Goal: Transaction & Acquisition: Purchase product/service

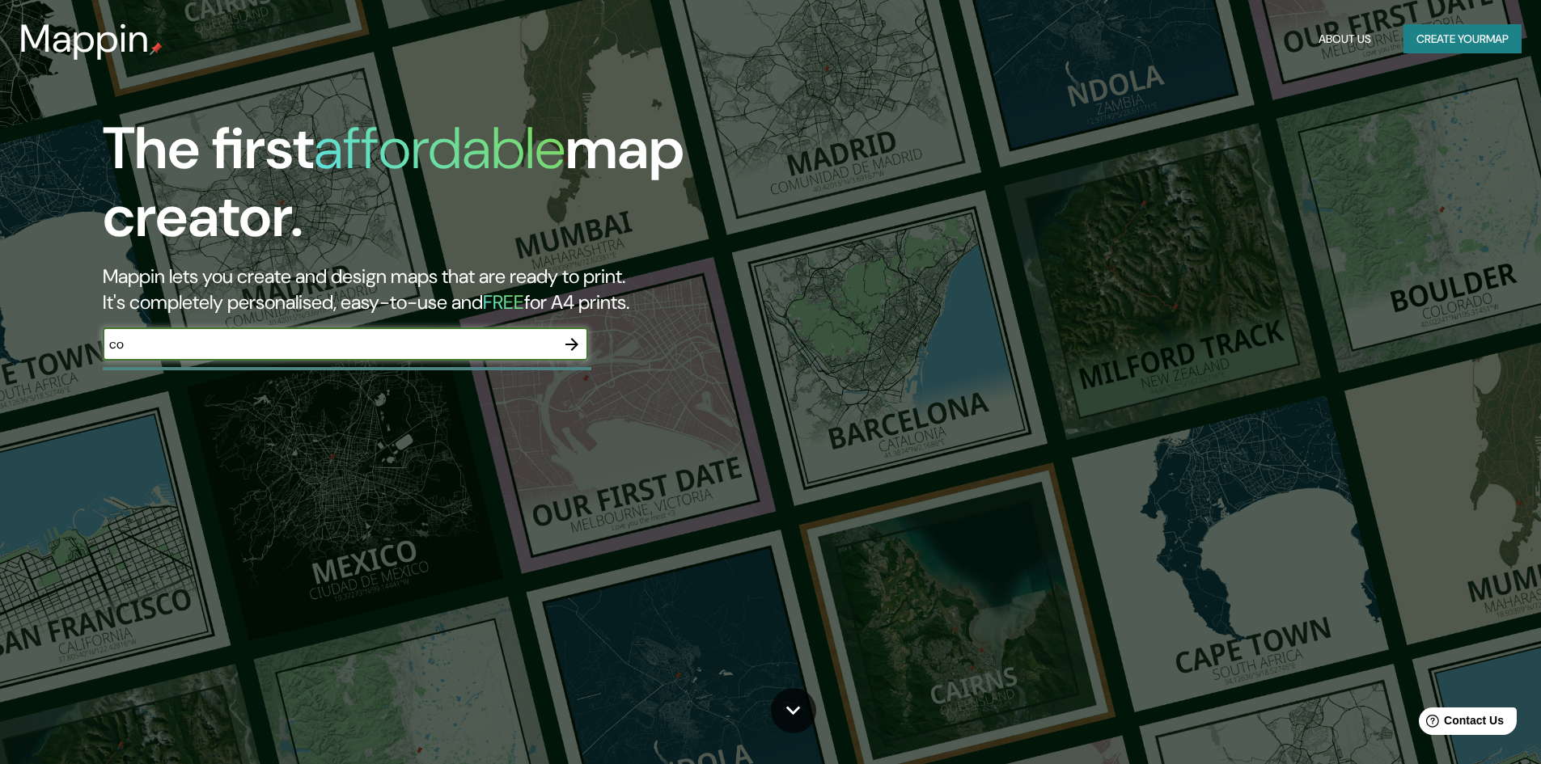
type input "c"
click at [566, 350] on icon "button" at bounding box center [571, 344] width 19 height 19
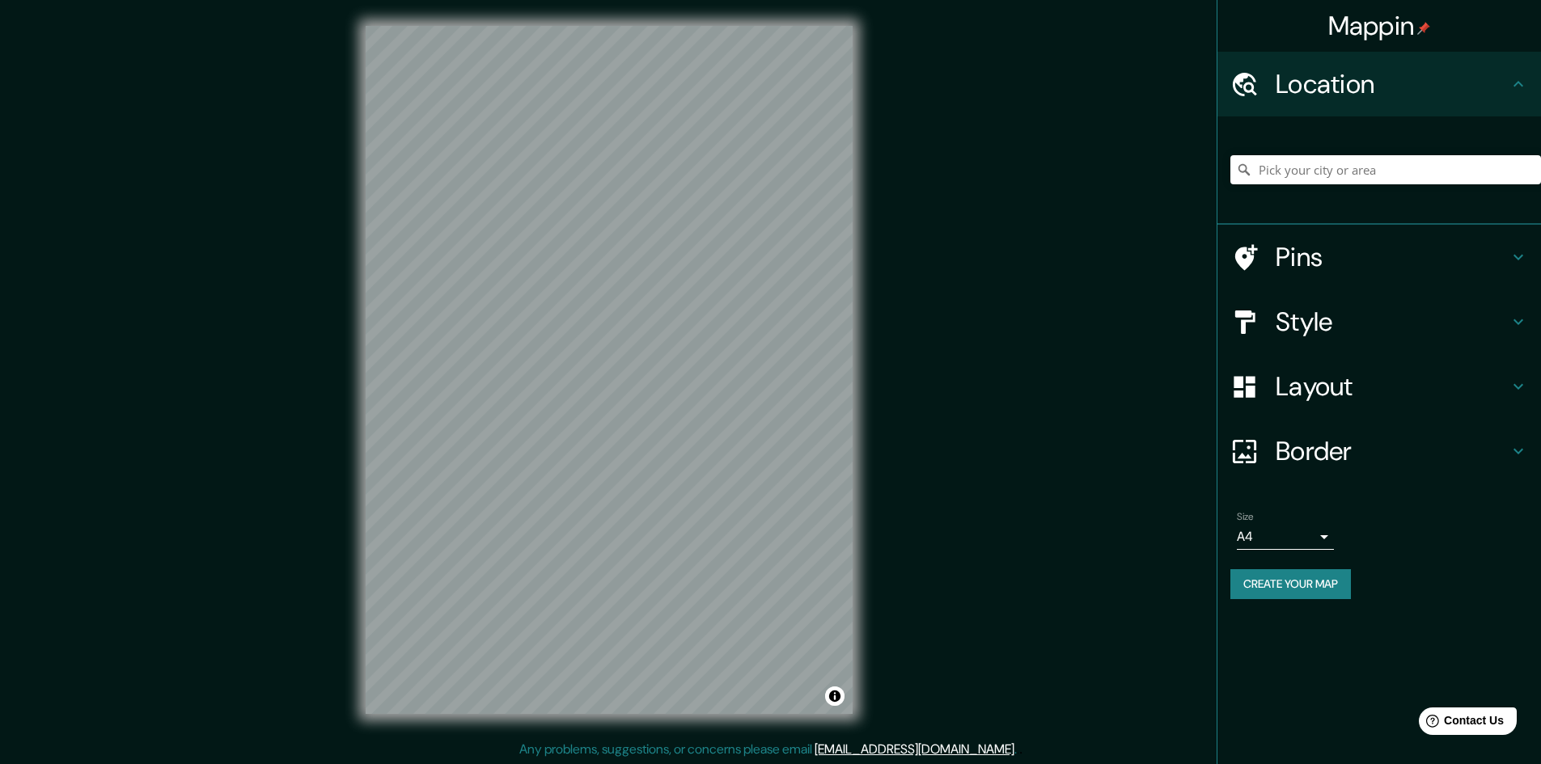
click at [1326, 249] on h4 "Pins" at bounding box center [1391, 257] width 233 height 32
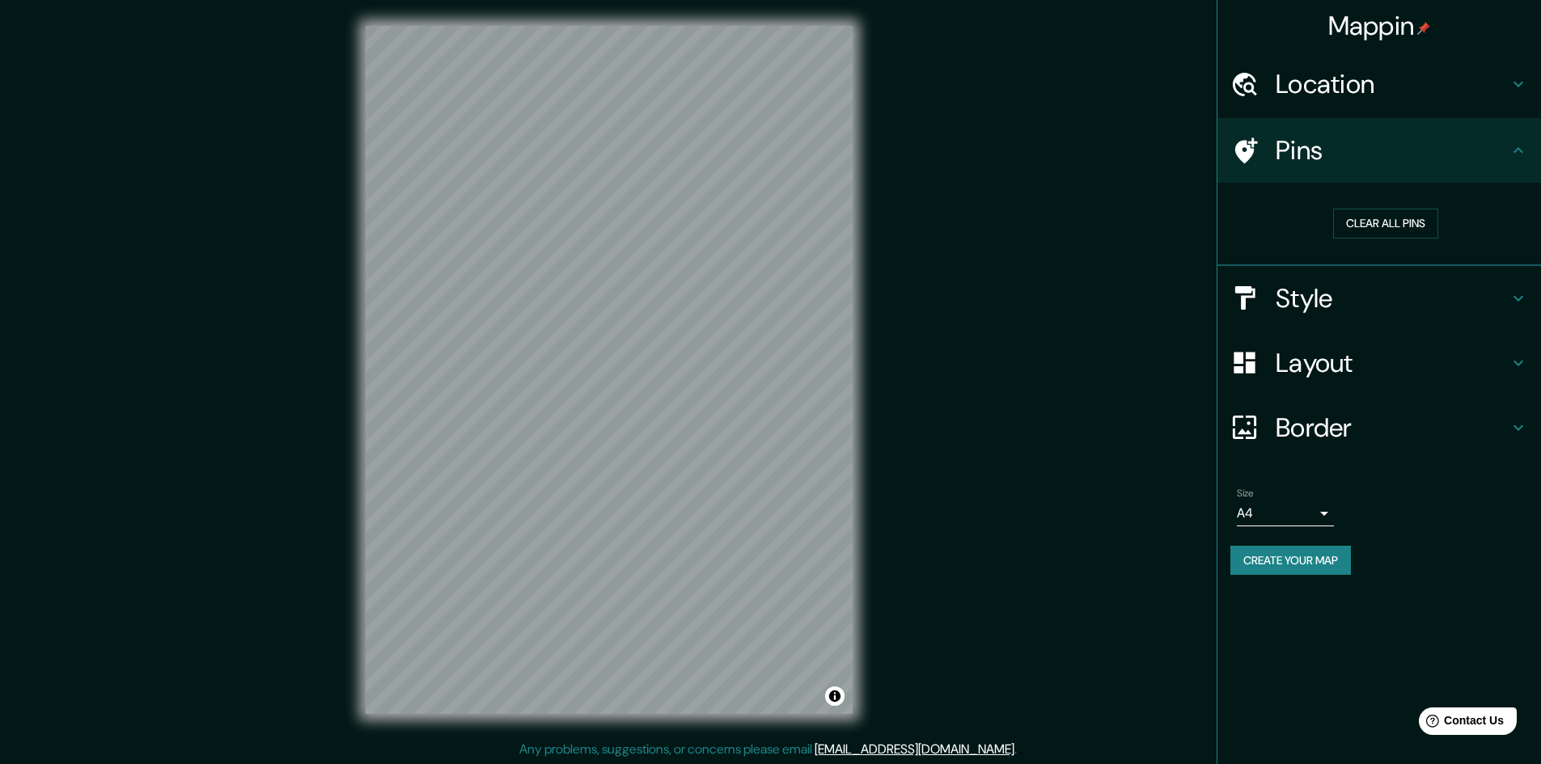
click at [1352, 290] on h4 "Style" at bounding box center [1391, 298] width 233 height 32
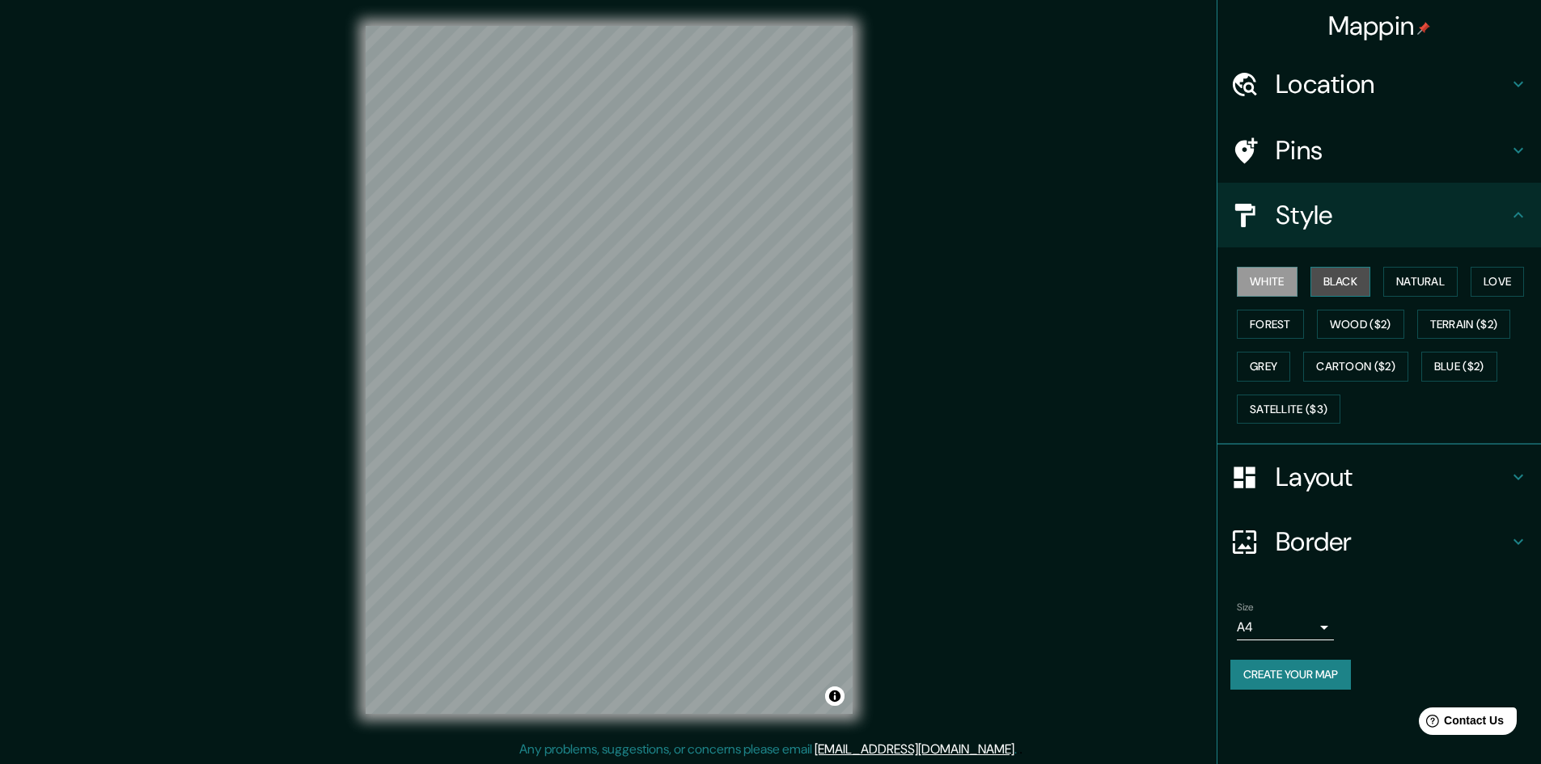
click at [1349, 285] on button "Black" at bounding box center [1340, 282] width 61 height 30
click at [1400, 290] on button "Natural" at bounding box center [1420, 282] width 74 height 30
click at [1321, 285] on button "Black" at bounding box center [1340, 282] width 61 height 30
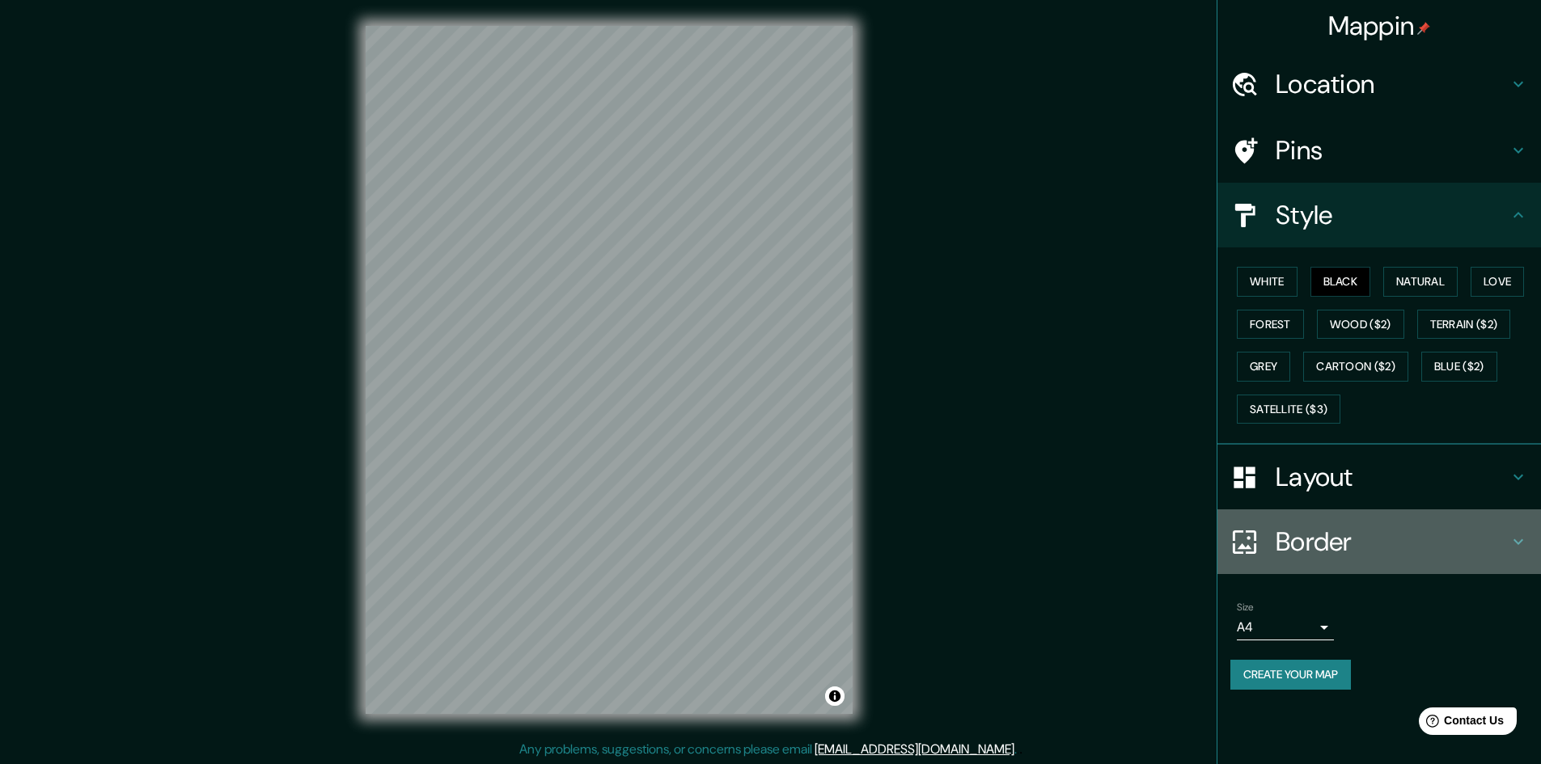
click at [1345, 539] on h4 "Border" at bounding box center [1391, 542] width 233 height 32
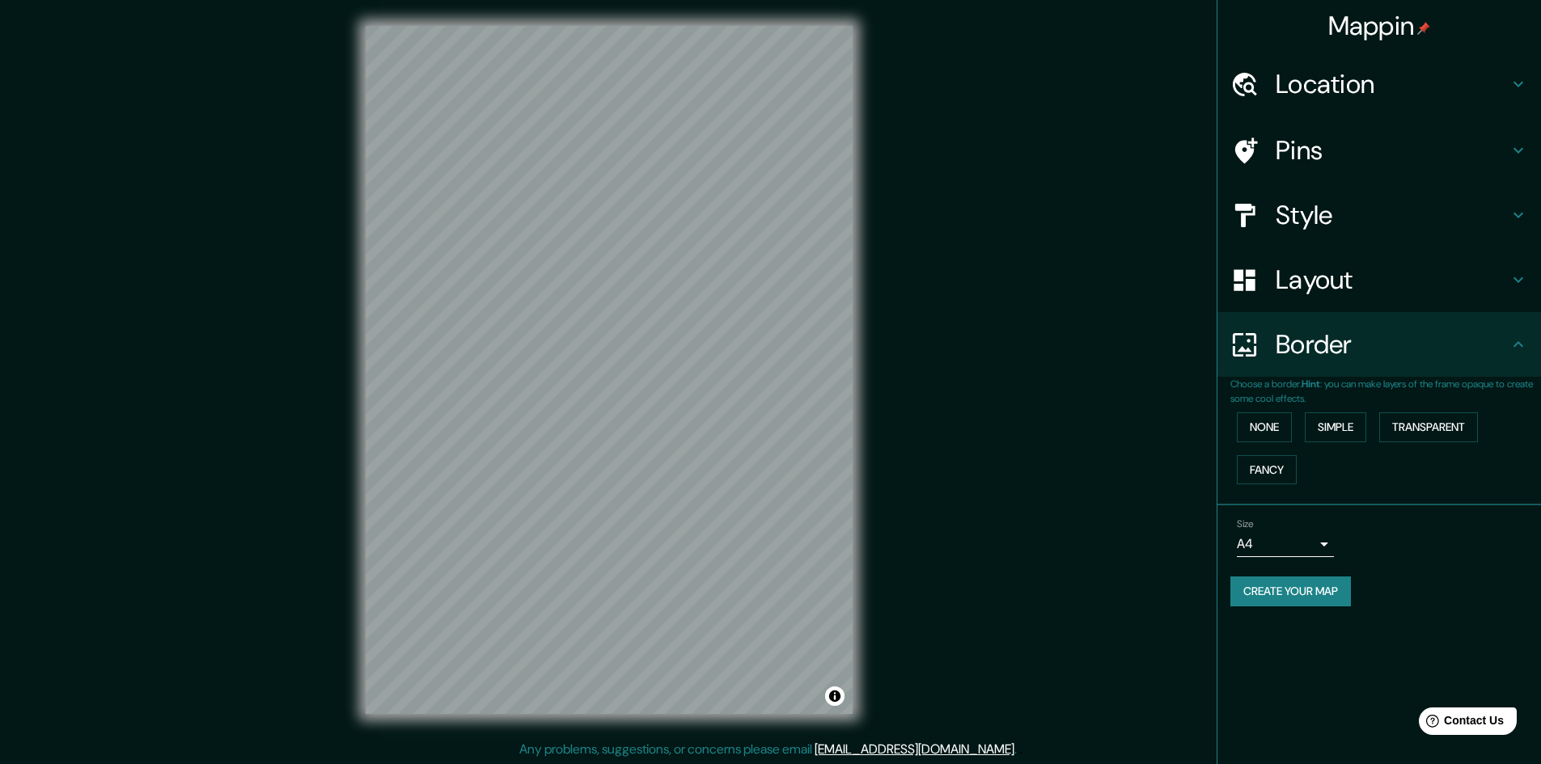
click at [1375, 291] on h4 "Layout" at bounding box center [1391, 280] width 233 height 32
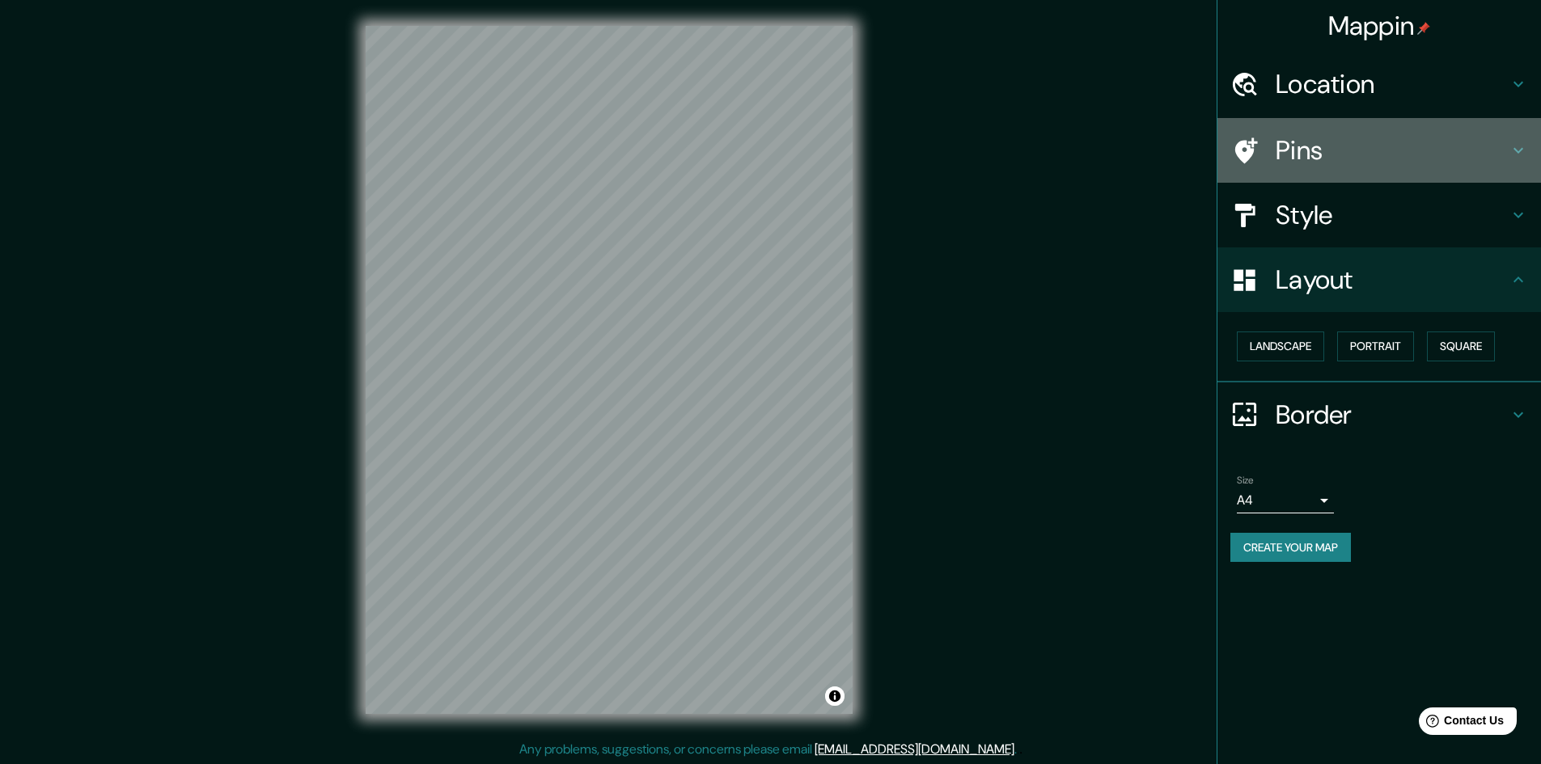
click at [1338, 122] on div "Pins" at bounding box center [1378, 150] width 323 height 65
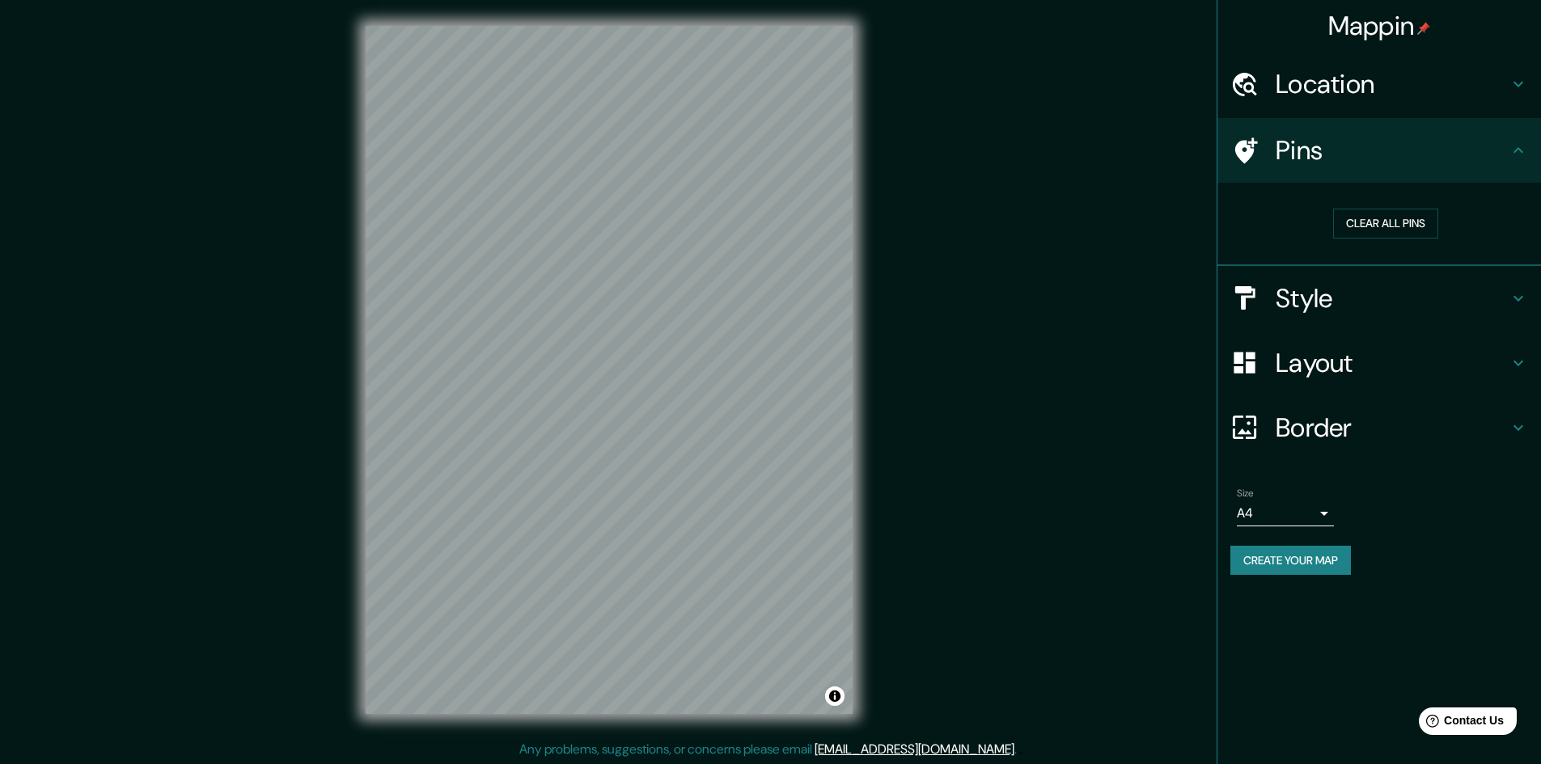
click at [1346, 80] on h4 "Location" at bounding box center [1391, 84] width 233 height 32
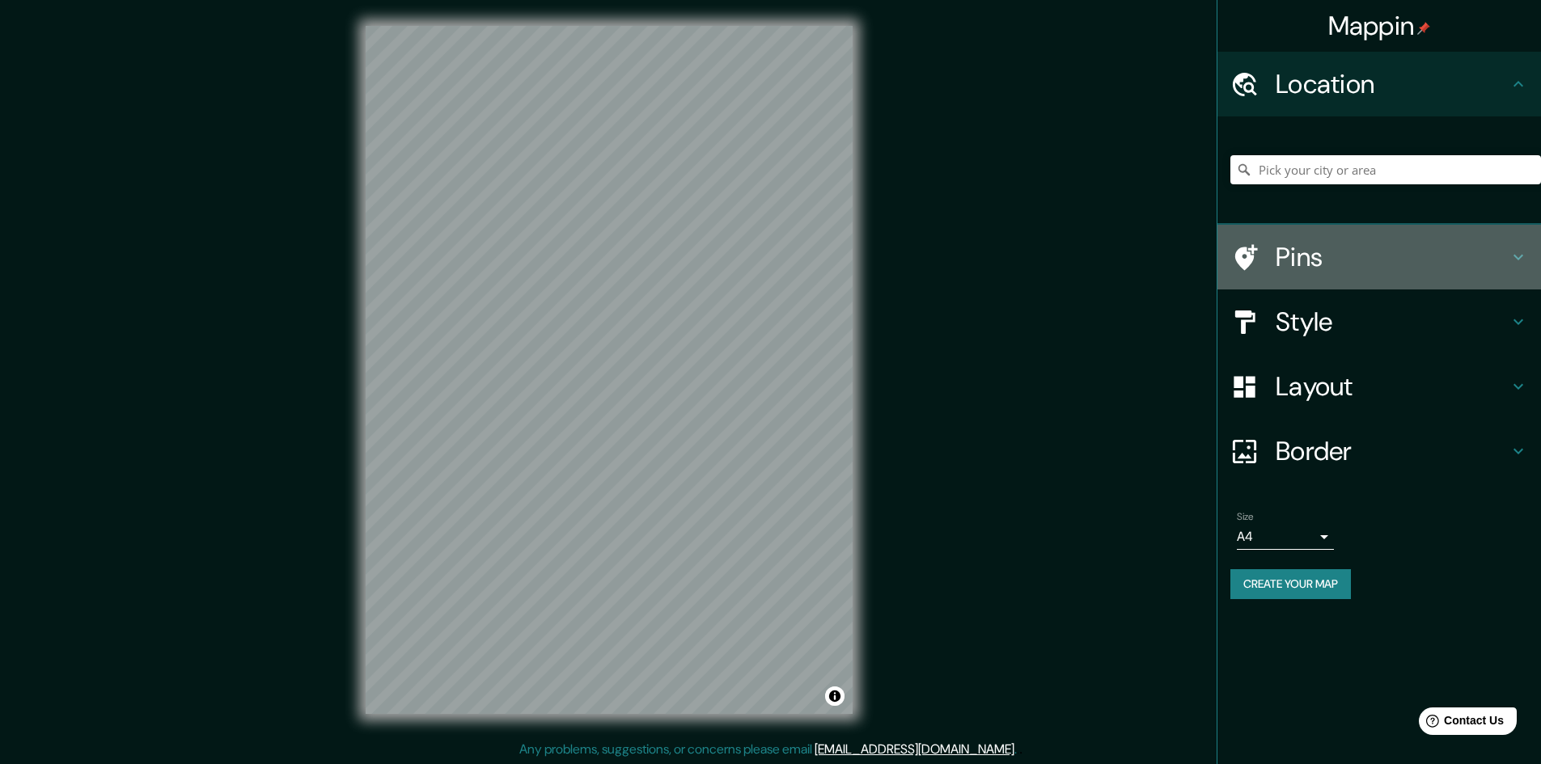
click at [1341, 261] on h4 "Pins" at bounding box center [1391, 257] width 233 height 32
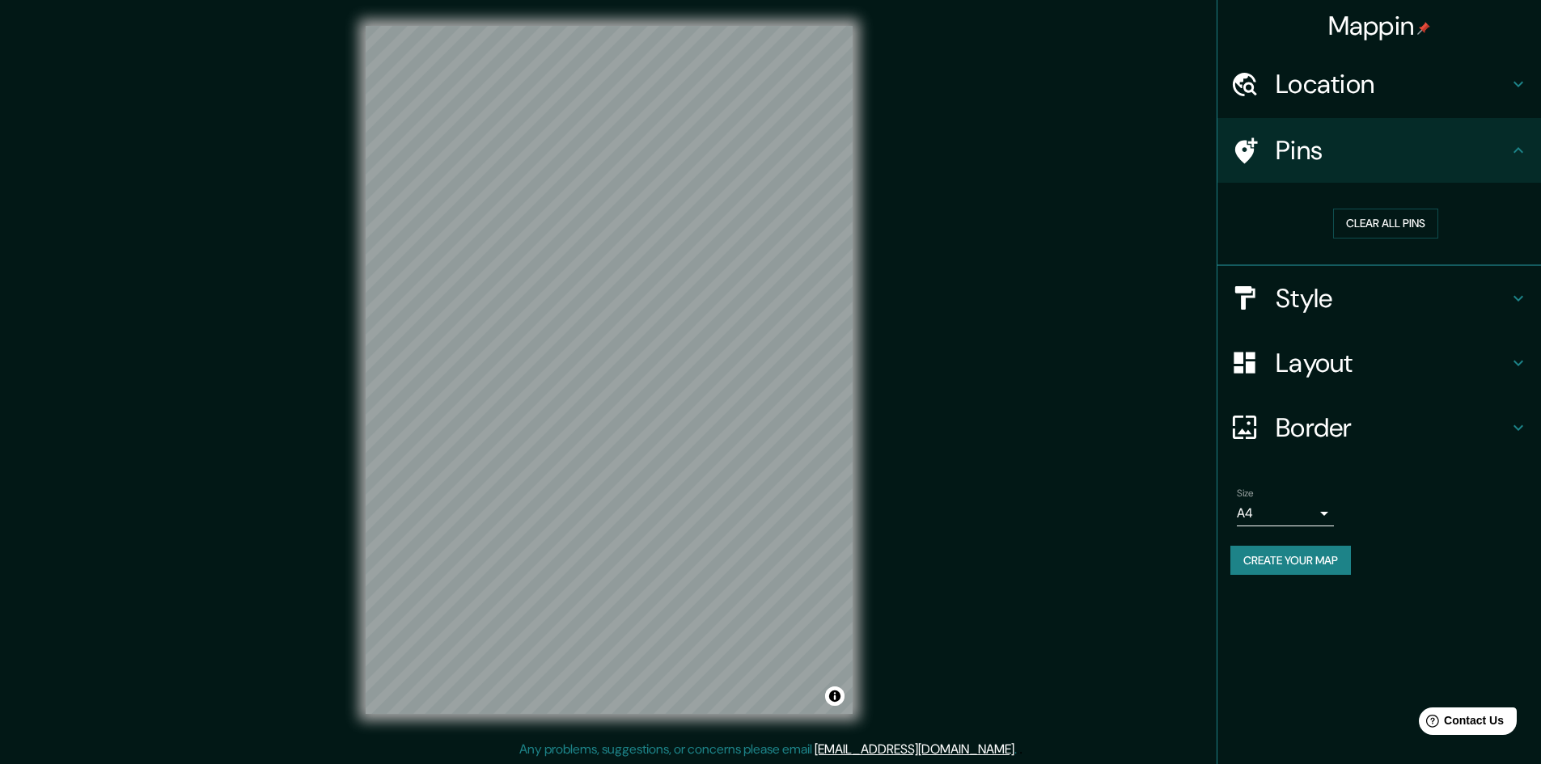
click at [1311, 291] on h4 "Style" at bounding box center [1391, 298] width 233 height 32
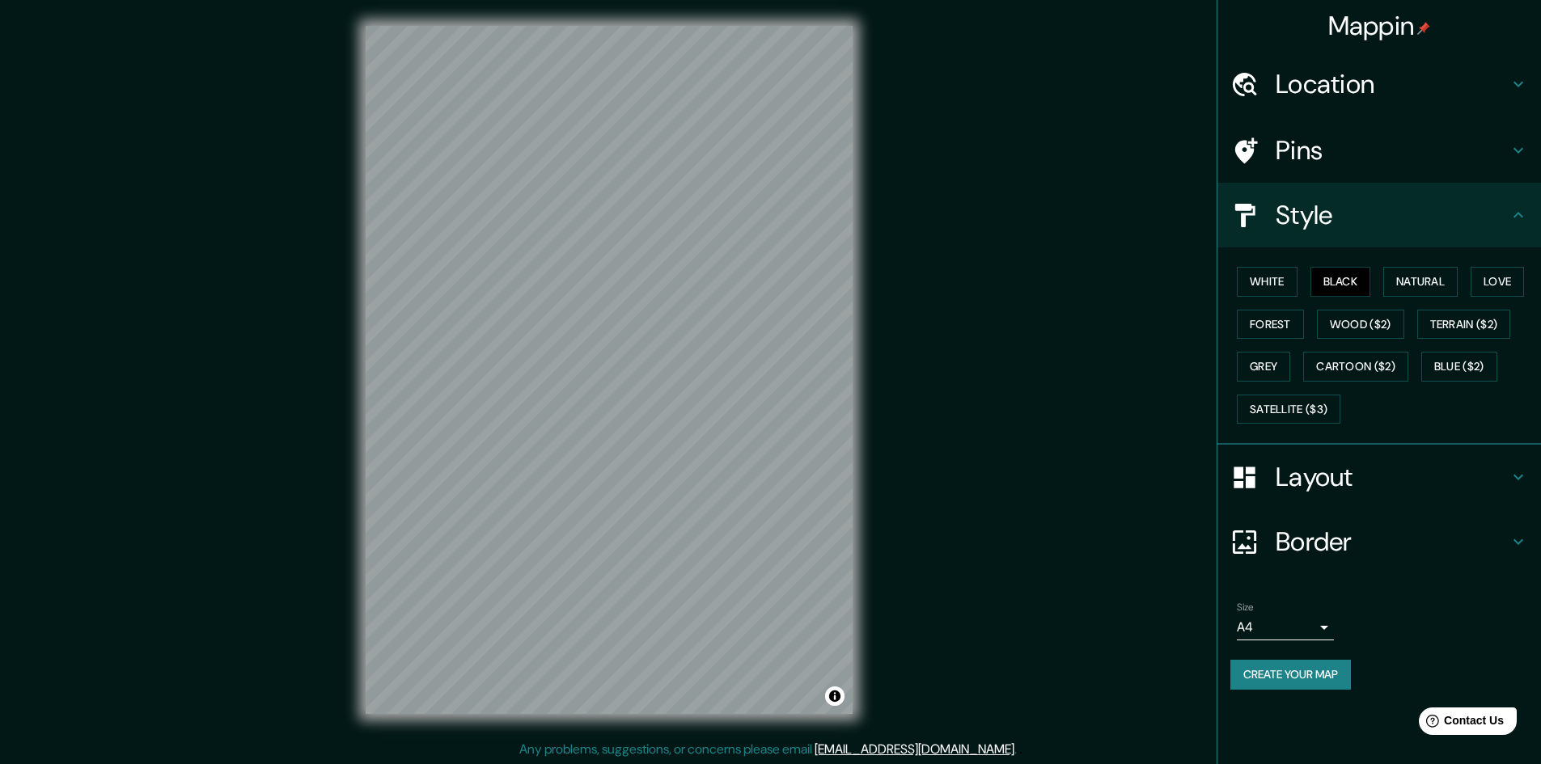
click at [1321, 482] on h4 "Layout" at bounding box center [1391, 477] width 233 height 32
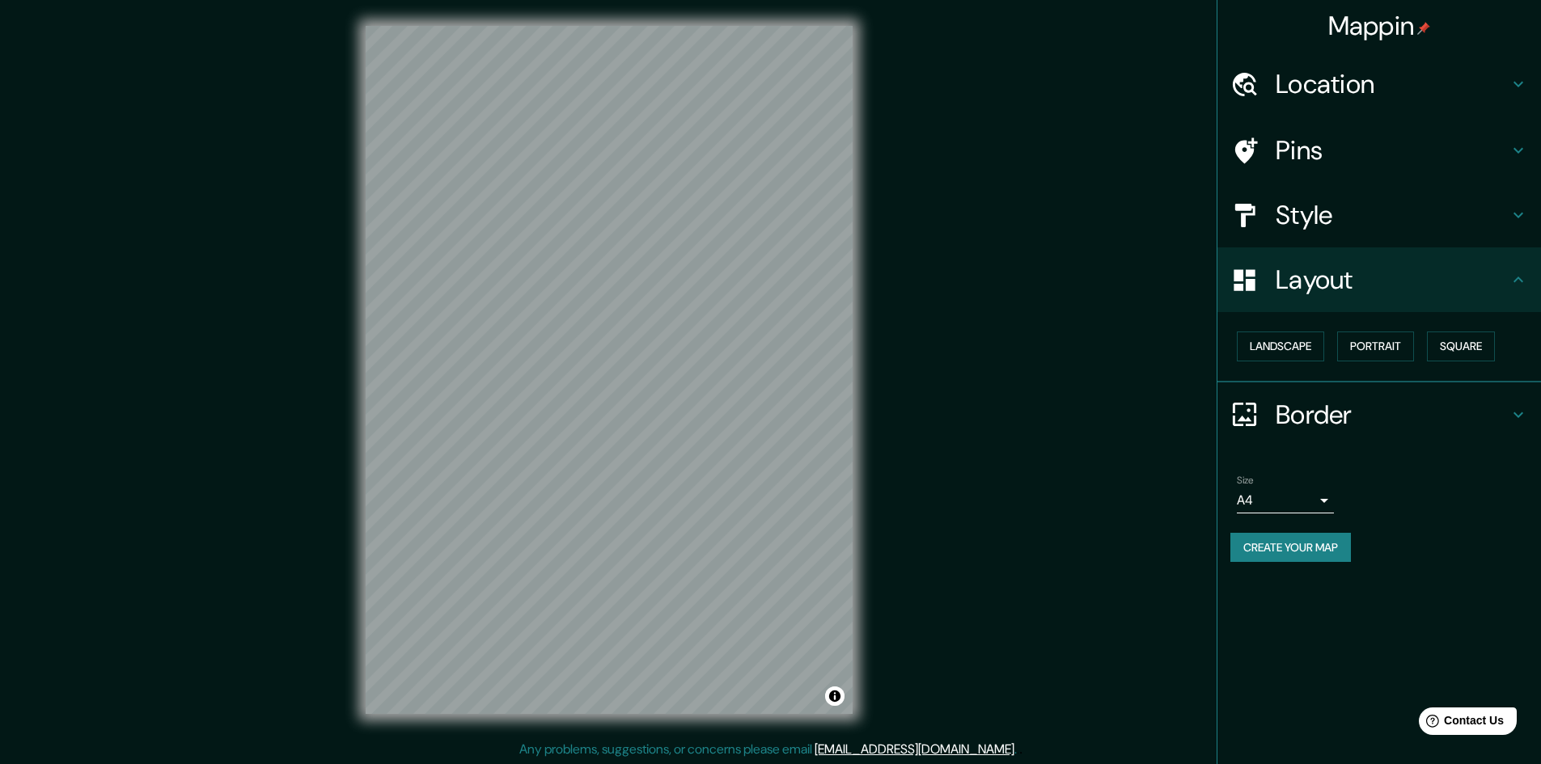
click at [1316, 145] on h4 "Pins" at bounding box center [1391, 150] width 233 height 32
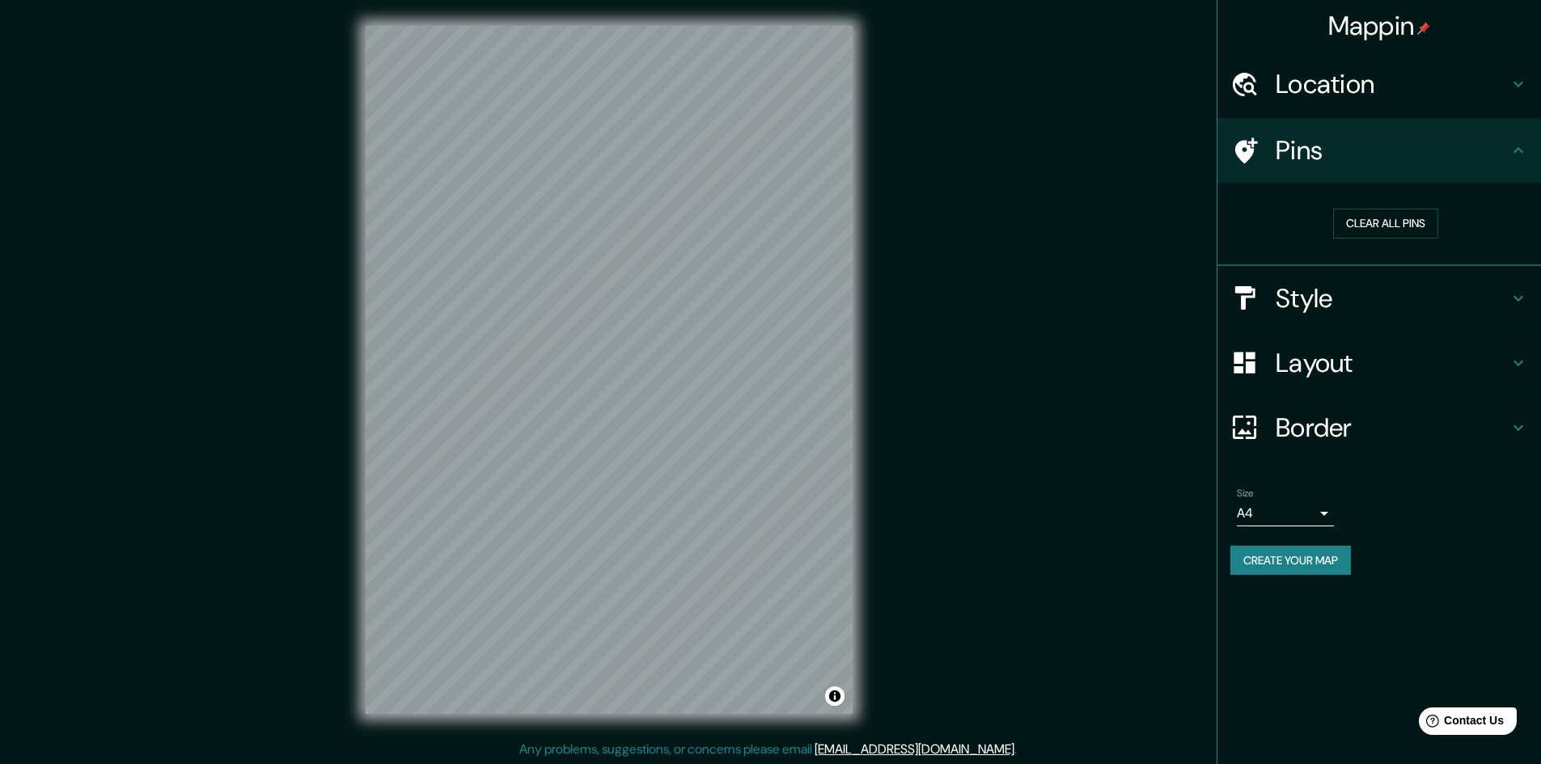
click at [1336, 88] on h4 "Location" at bounding box center [1391, 84] width 233 height 32
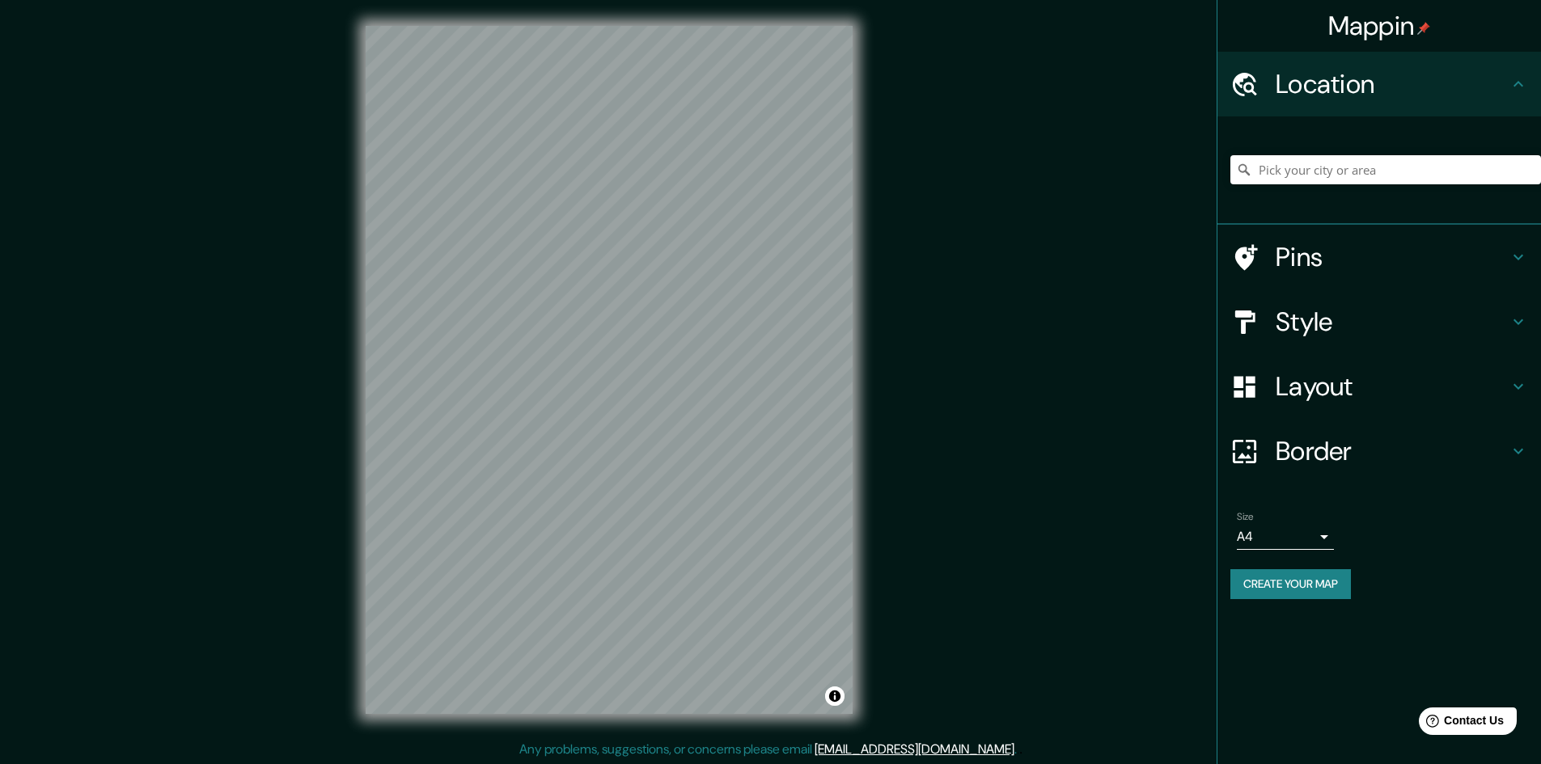
click at [1319, 264] on h4 "Pins" at bounding box center [1391, 257] width 233 height 32
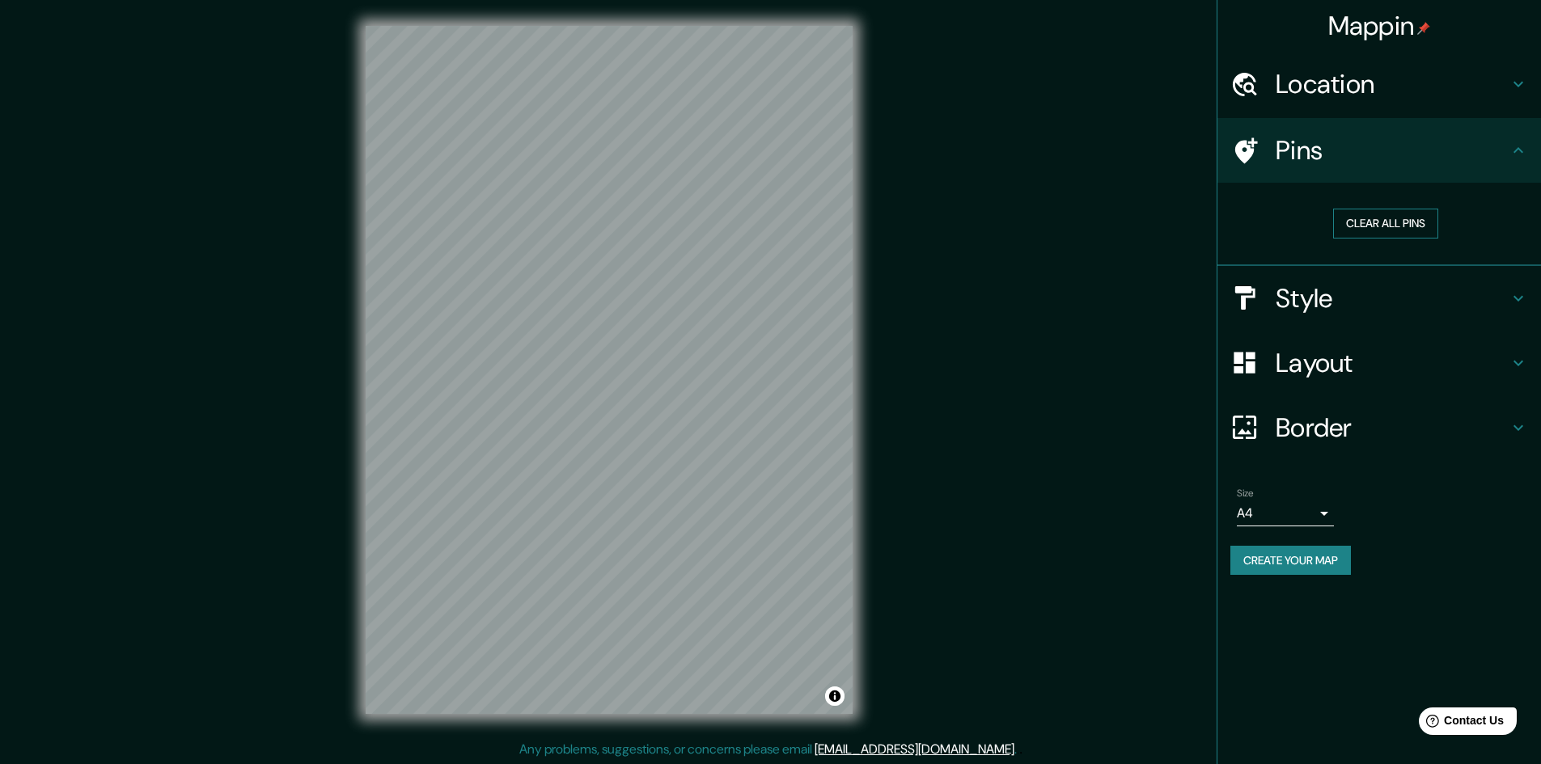
click at [1365, 214] on button "Clear all pins" at bounding box center [1385, 224] width 105 height 30
click at [1363, 228] on button "Clear all pins" at bounding box center [1385, 224] width 105 height 30
click at [669, 378] on div at bounding box center [664, 376] width 13 height 13
click at [661, 374] on div at bounding box center [664, 376] width 13 height 13
click at [669, 374] on div at bounding box center [665, 369] width 13 height 13
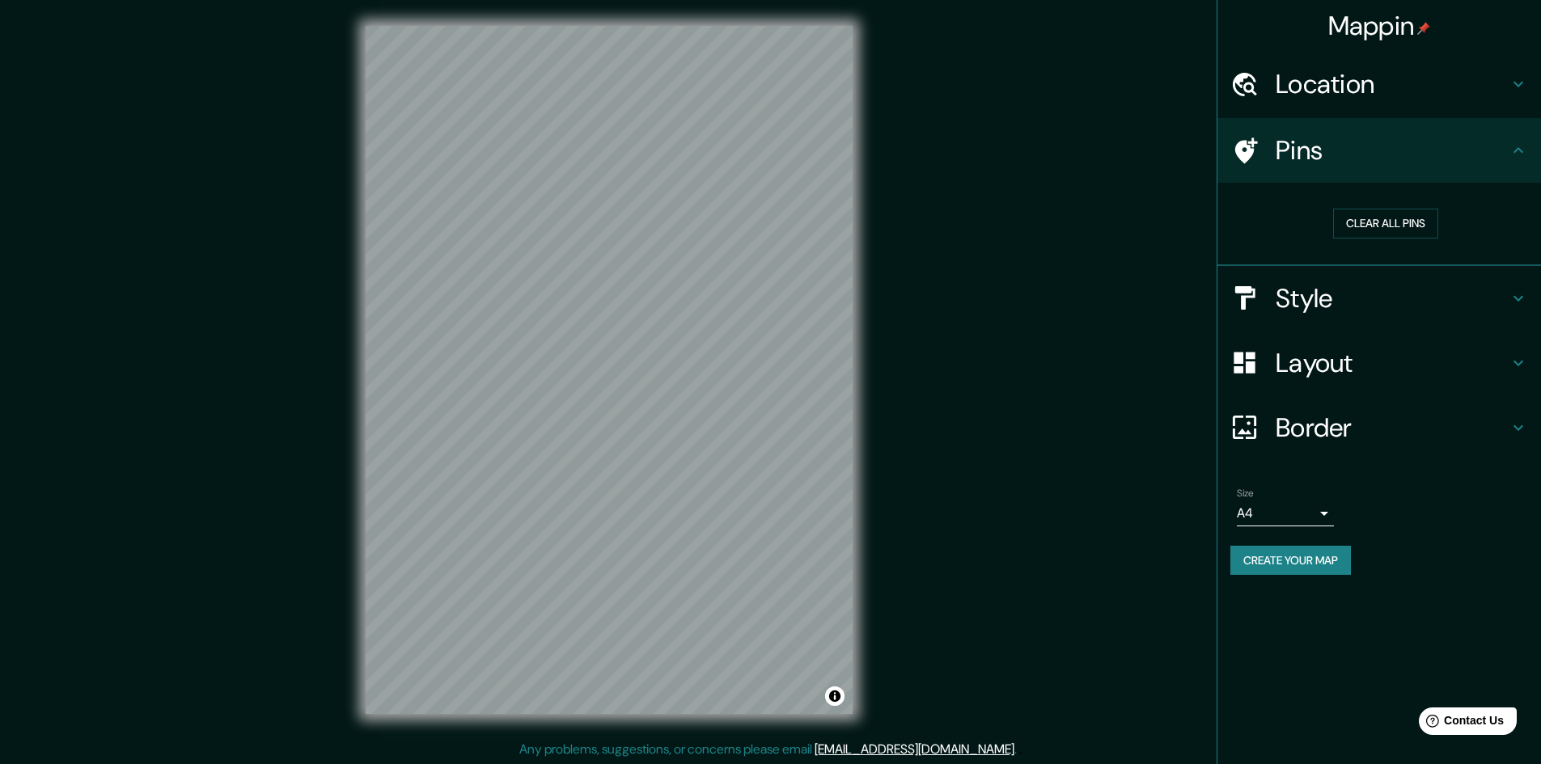
click at [932, 442] on div "Mappin Location Pins Clear all pins Style Layout Border Choose a border. Hint :…" at bounding box center [770, 383] width 1541 height 766
